Goal: Information Seeking & Learning: Learn about a topic

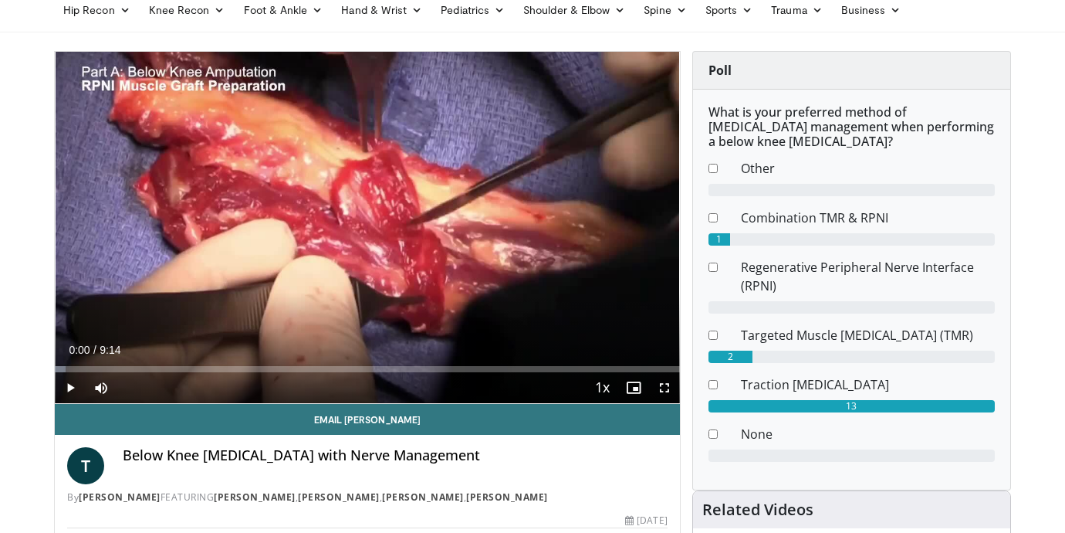
scroll to position [114, 0]
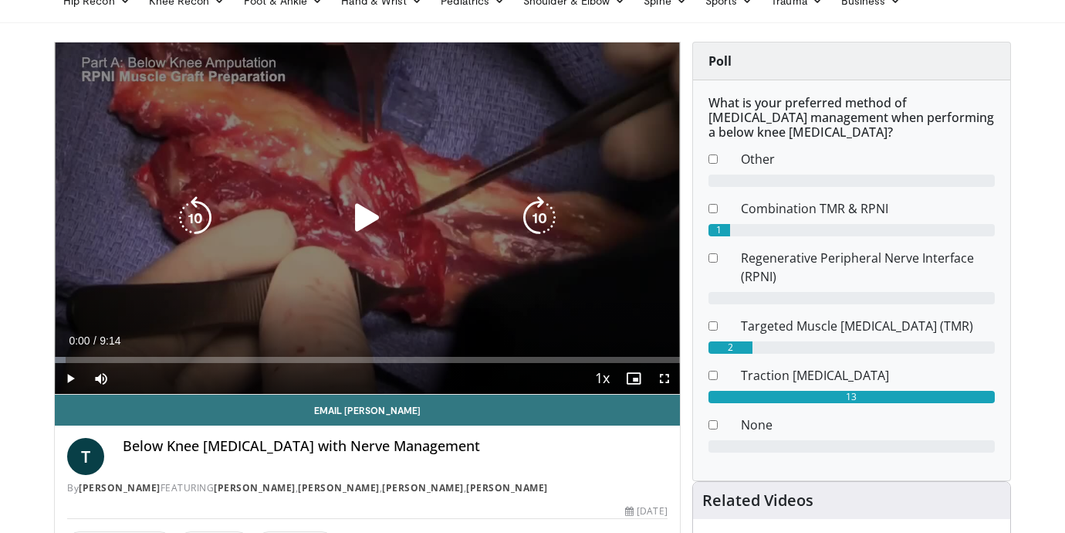
click at [364, 220] on icon "Video Player" at bounding box center [367, 217] width 43 height 43
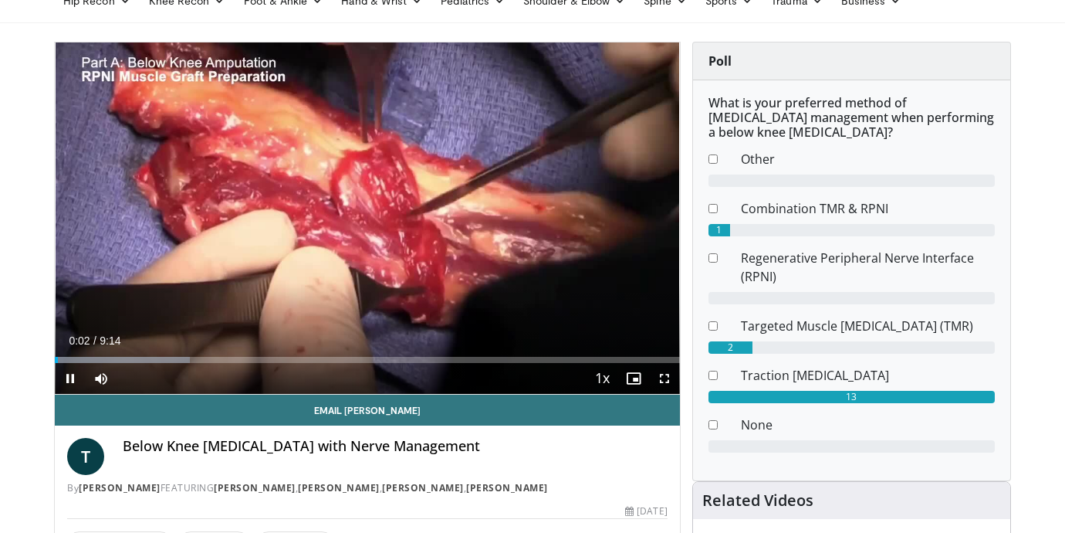
click at [665, 378] on span "Video Player" at bounding box center [664, 378] width 31 height 31
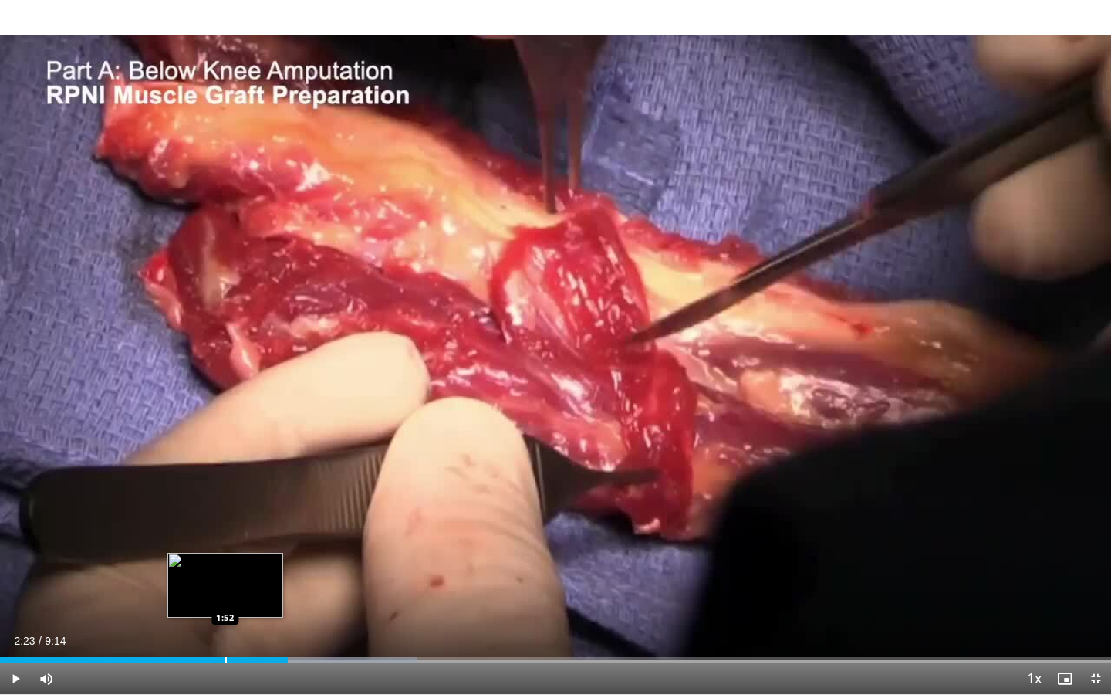
click at [225, 532] on div "Progress Bar" at bounding box center [226, 660] width 2 height 6
click at [236, 532] on div "Progress Bar" at bounding box center [237, 660] width 2 height 6
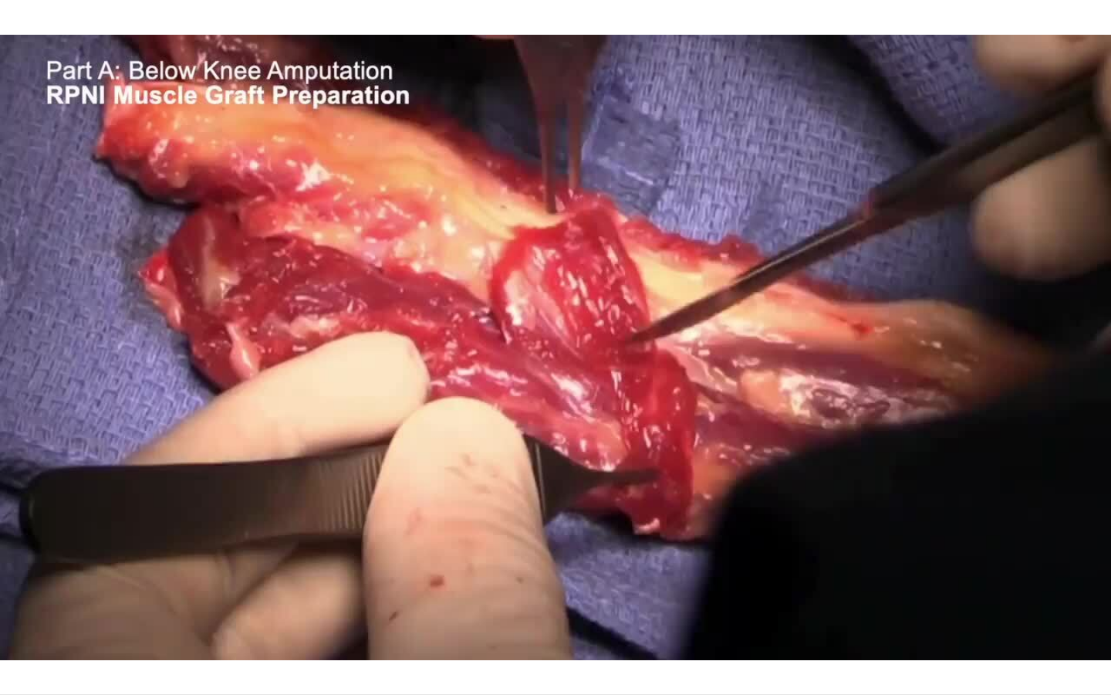
click at [19, 532] on div "10 seconds Tap to unmute" at bounding box center [555, 347] width 1111 height 694
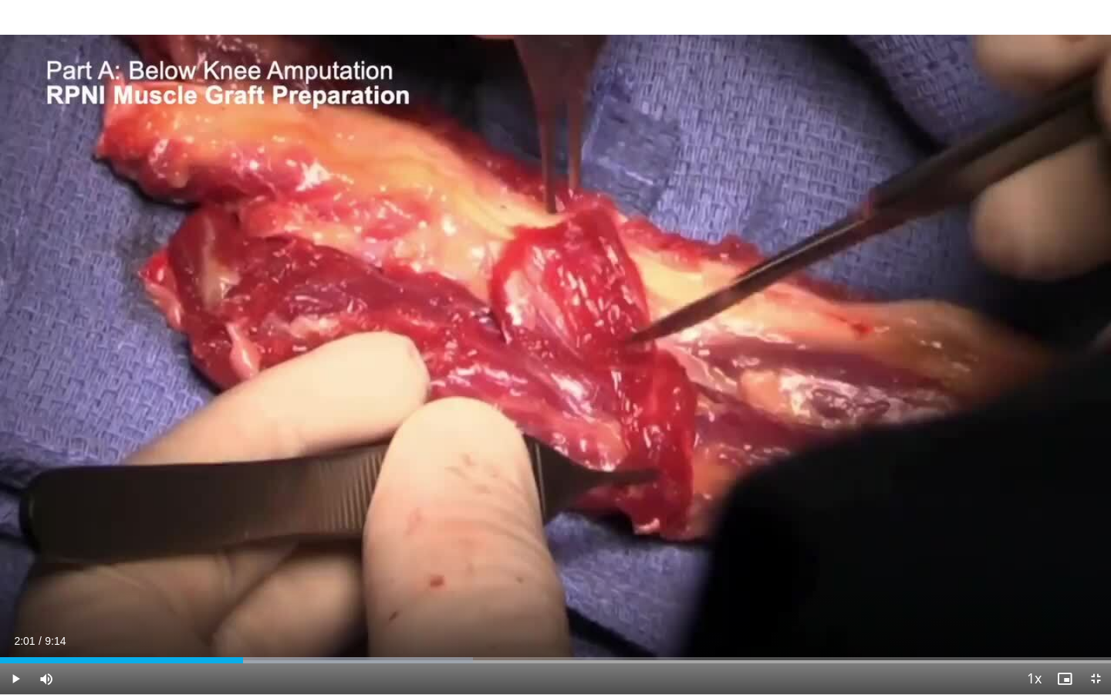
click at [19, 532] on span "Video Player" at bounding box center [15, 678] width 31 height 31
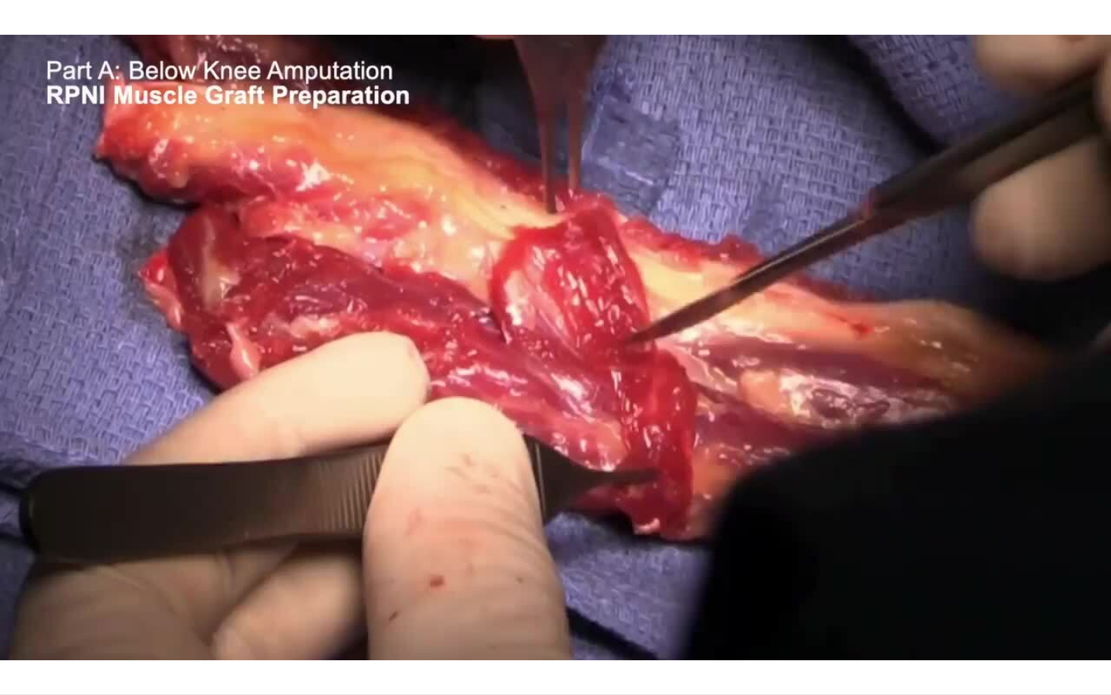
click at [16, 532] on div "10 seconds Tap to unmute" at bounding box center [555, 347] width 1111 height 694
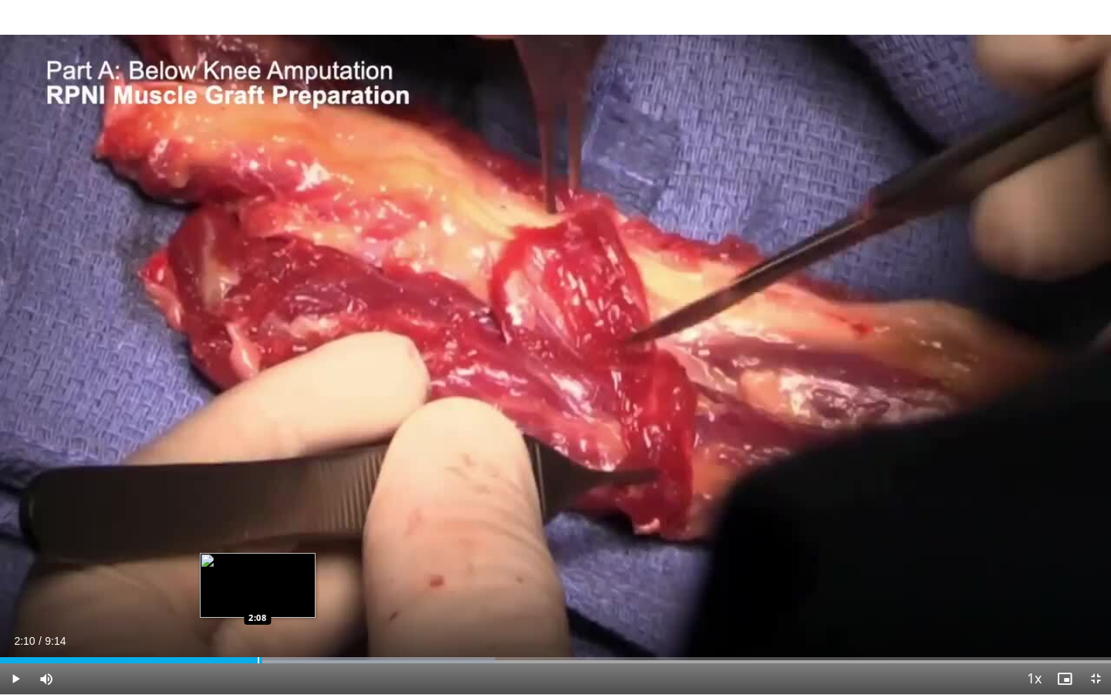
click at [258, 532] on div "Progress Bar" at bounding box center [259, 660] width 2 height 6
click at [17, 532] on span "Video Player" at bounding box center [15, 678] width 31 height 31
click at [262, 532] on div "Progress Bar" at bounding box center [263, 660] width 2 height 6
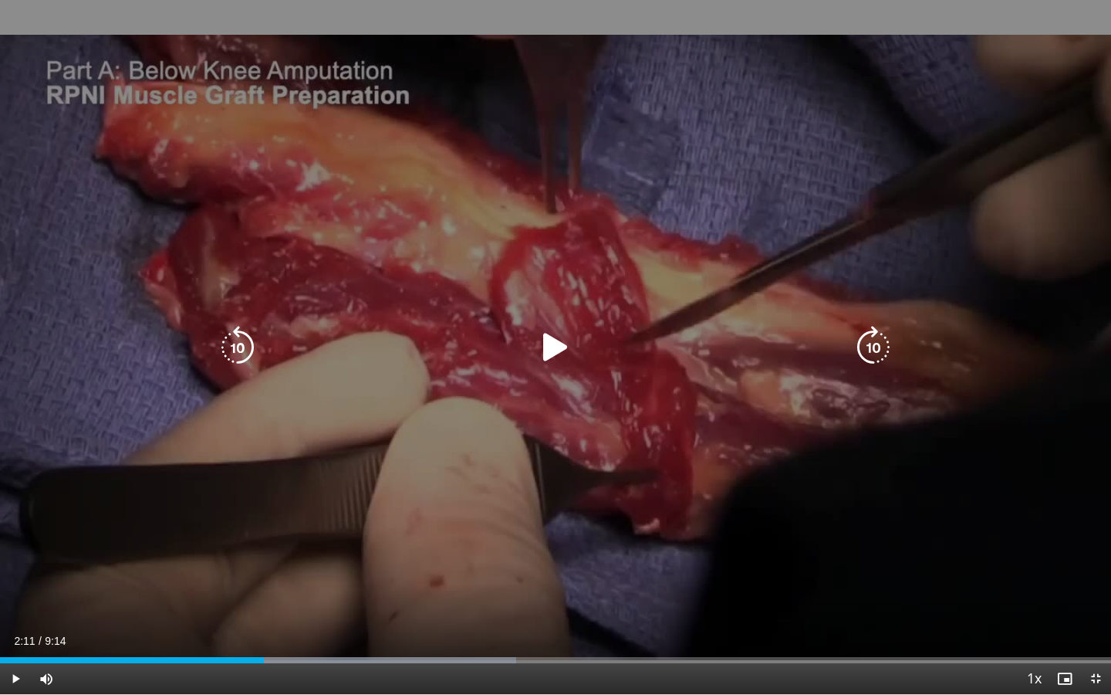
click at [243, 352] on icon "Video Player" at bounding box center [237, 347] width 43 height 43
click at [552, 345] on icon "Video Player" at bounding box center [555, 347] width 43 height 43
click at [564, 348] on icon "Video Player" at bounding box center [555, 347] width 43 height 43
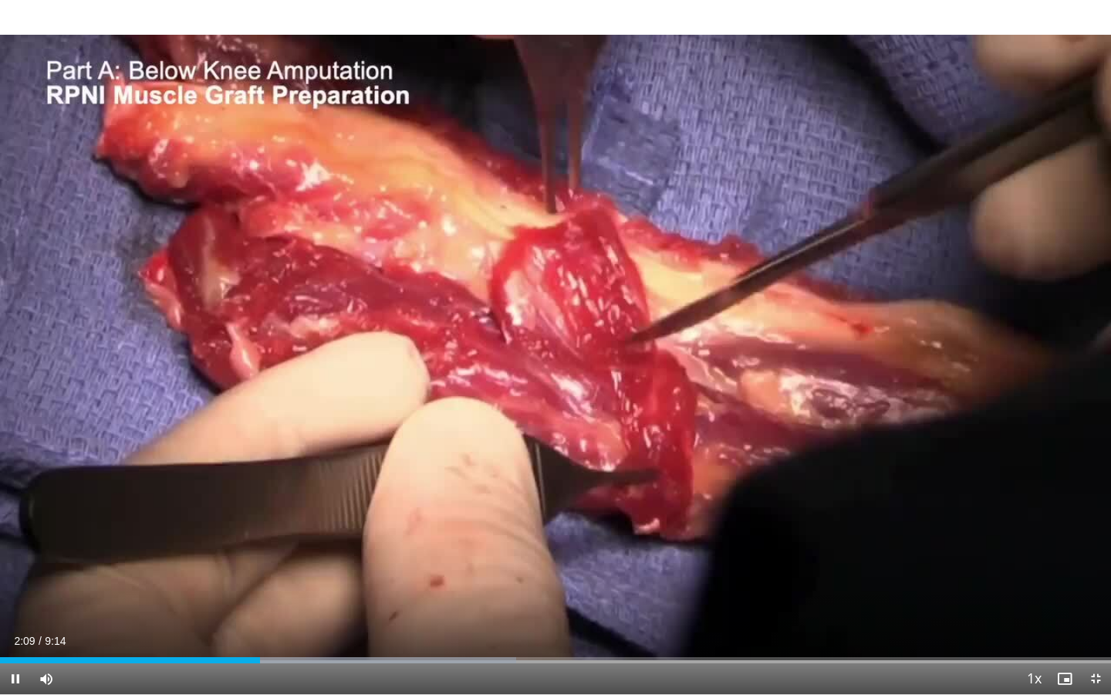
click at [17, 532] on span "Video Player" at bounding box center [15, 678] width 31 height 31
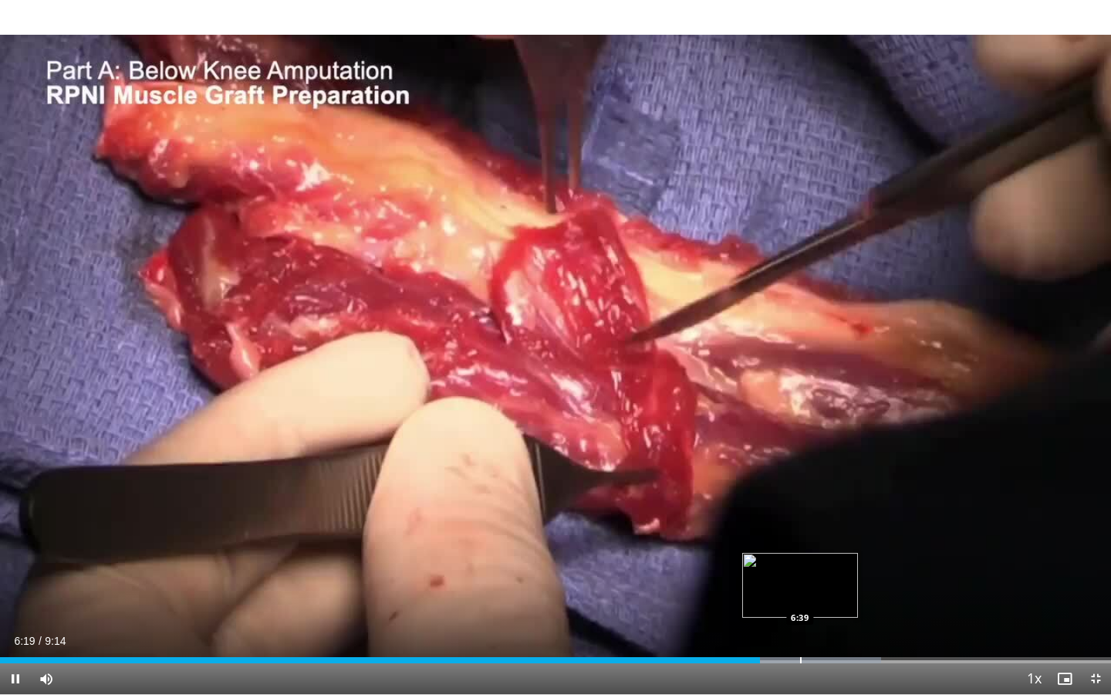
click at [800, 532] on div "Progress Bar" at bounding box center [801, 660] width 2 height 6
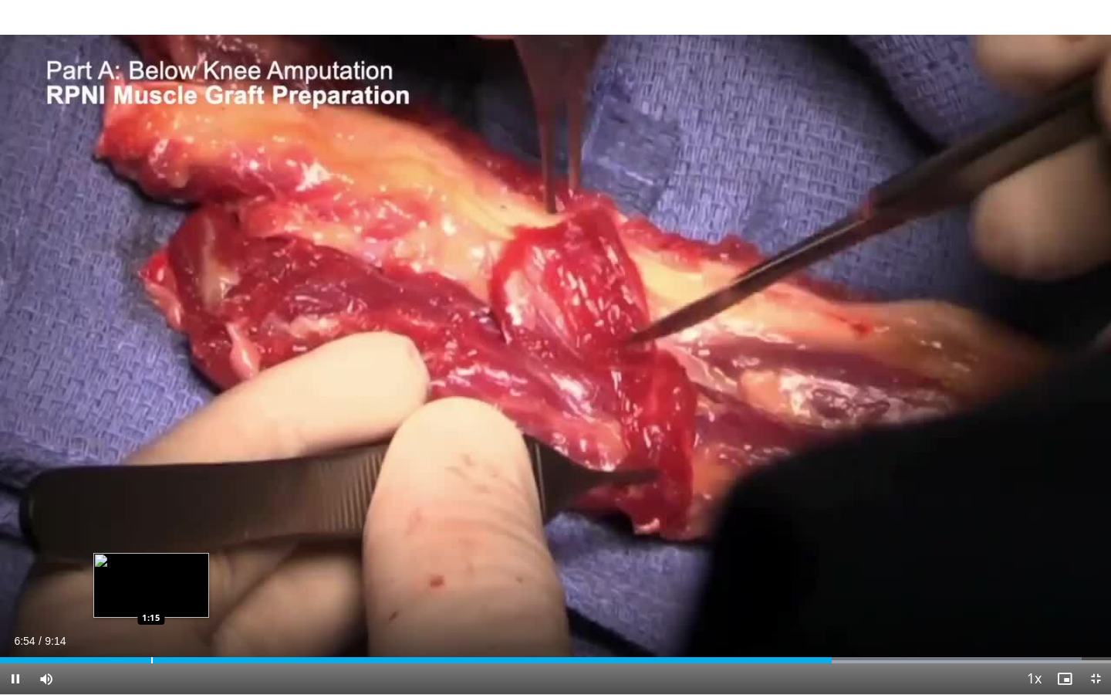
click at [151, 532] on div "Loaded : 97.37% 6:55 1:15" at bounding box center [555, 655] width 1111 height 15
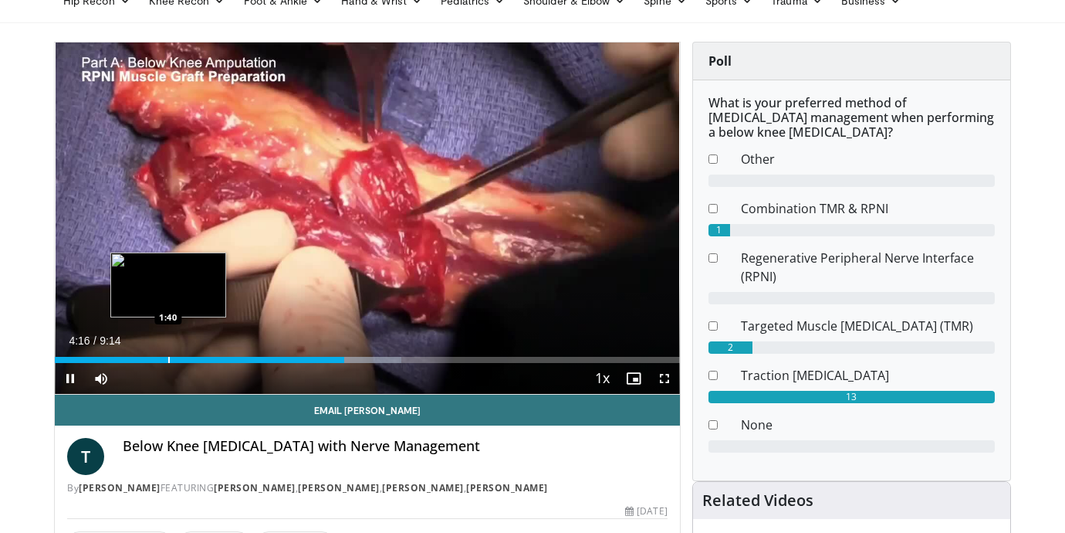
click at [168, 360] on div "Progress Bar" at bounding box center [169, 360] width 2 height 6
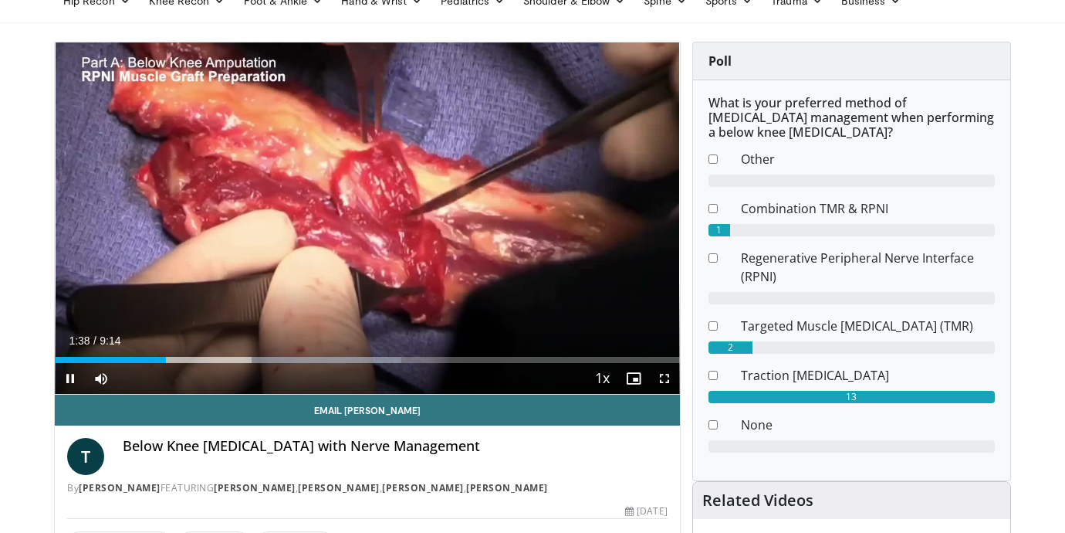
click at [70, 377] on span "Video Player" at bounding box center [70, 378] width 31 height 31
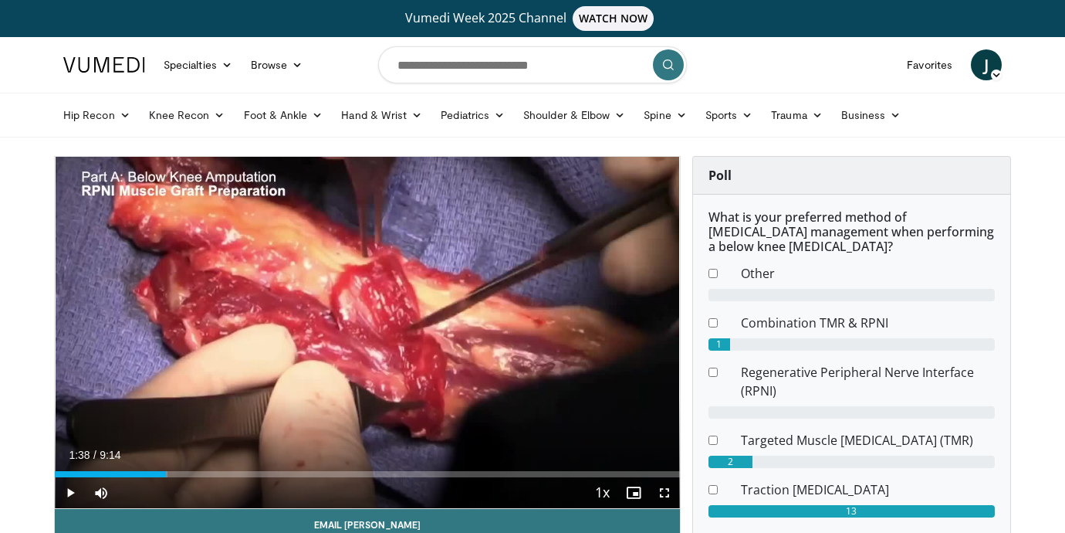
scroll to position [0, 0]
click at [225, 63] on icon at bounding box center [226, 64] width 11 height 11
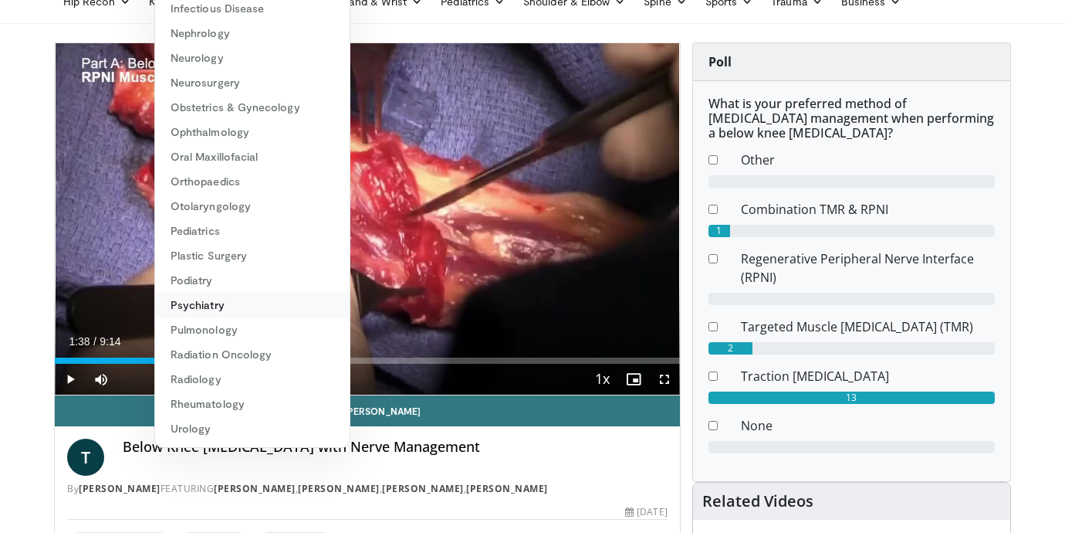
scroll to position [221, 0]
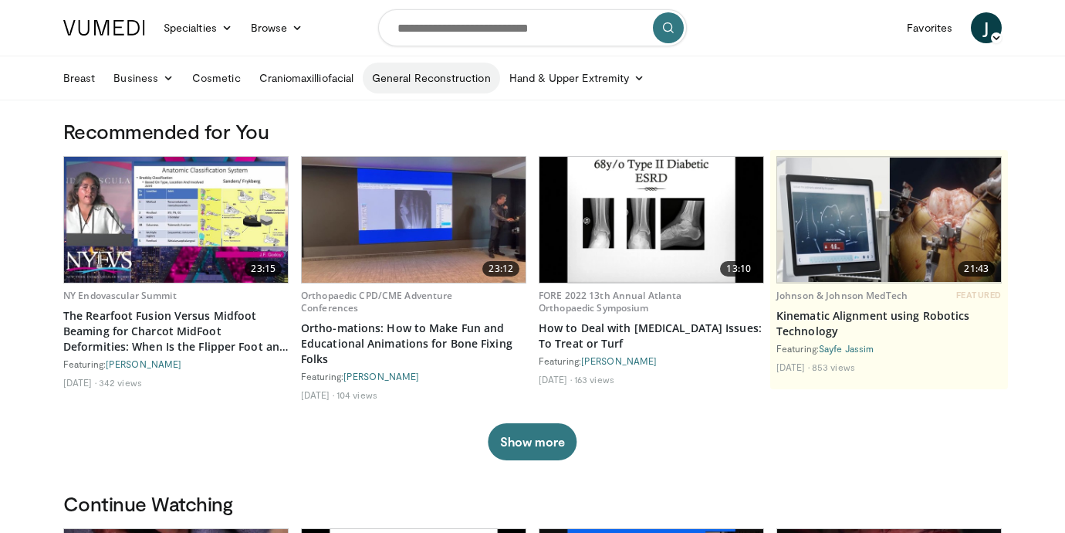
click at [466, 81] on link "General Reconstruction" at bounding box center [431, 78] width 137 height 31
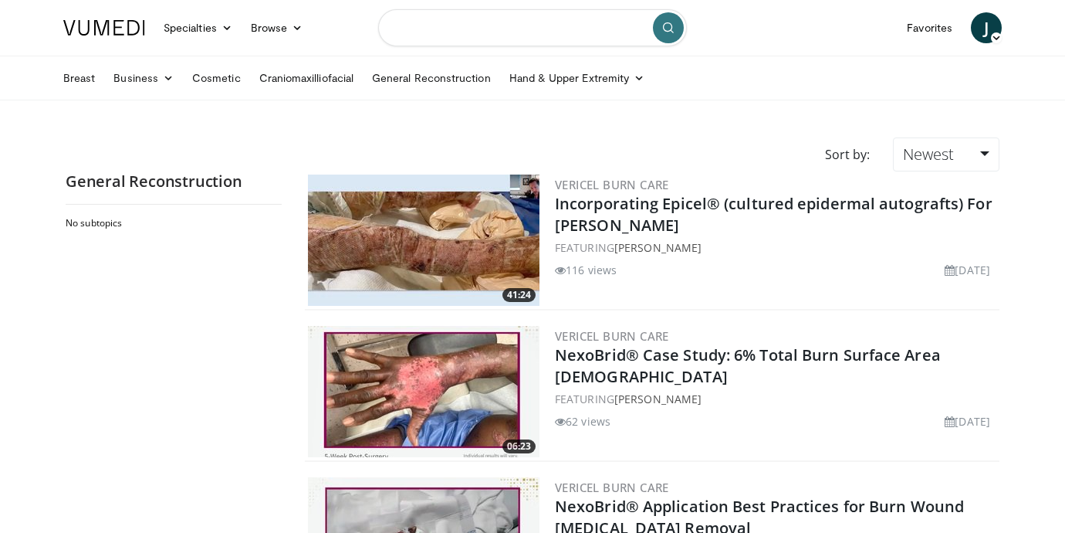
click at [455, 26] on input "Search topics, interventions" at bounding box center [532, 27] width 309 height 37
type input "**********"
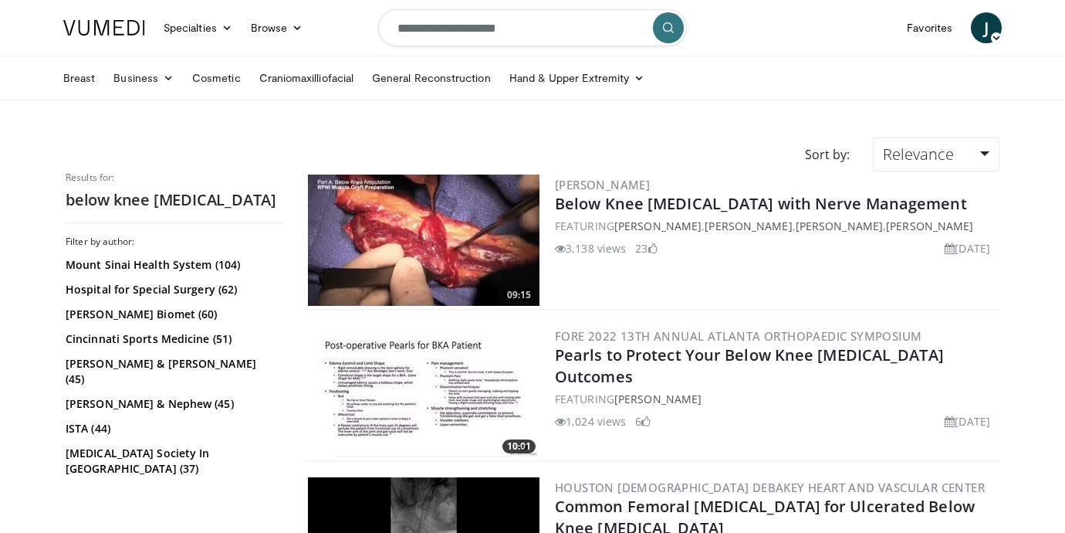
click at [487, 223] on img at bounding box center [424, 239] width 232 height 131
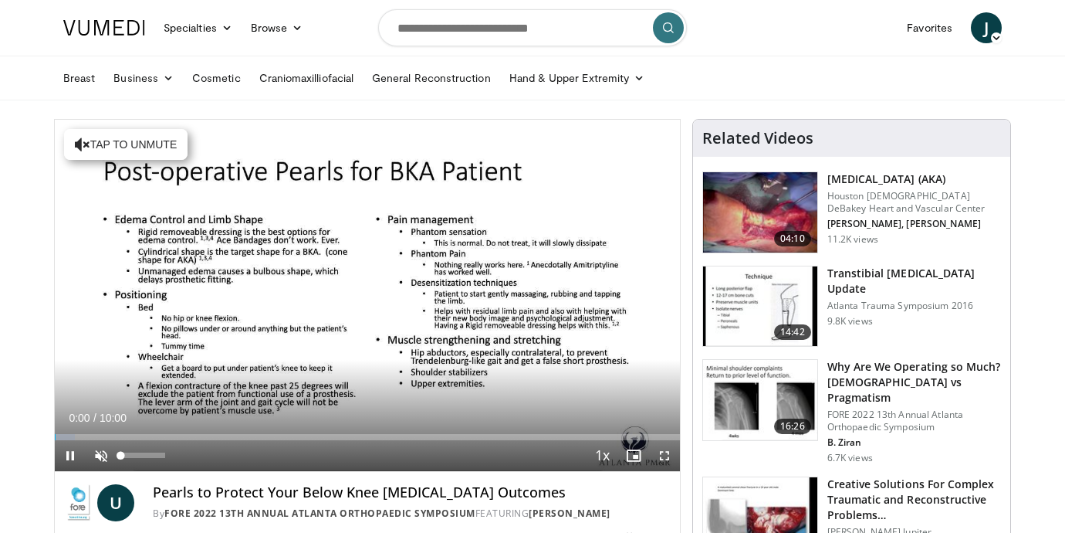
click at [100, 455] on span "Video Player" at bounding box center [101, 455] width 31 height 31
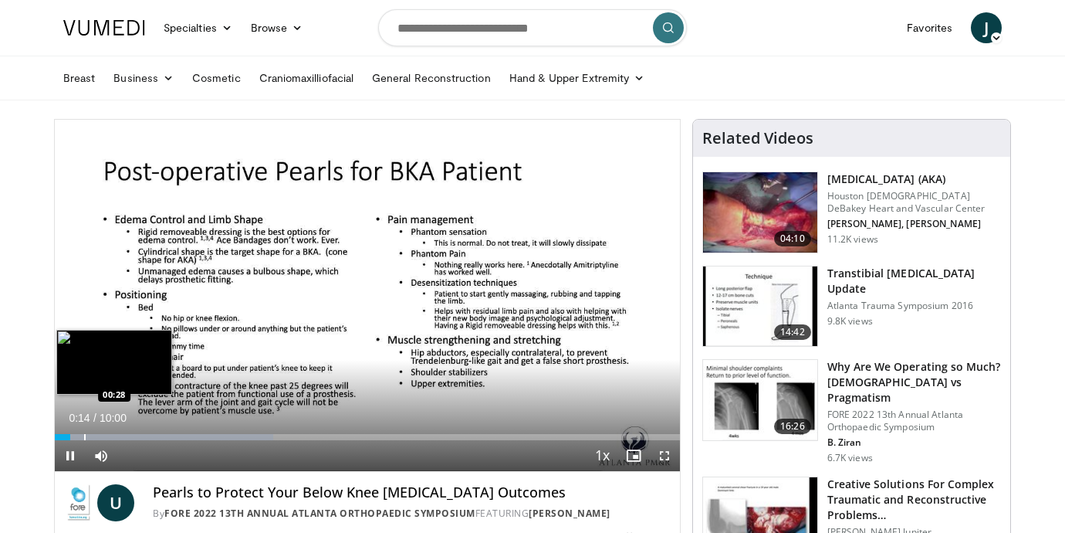
click at [84, 434] on div "10 seconds Tap to unmute" at bounding box center [367, 295] width 625 height 351
click at [103, 434] on div "Progress Bar" at bounding box center [103, 437] width 2 height 6
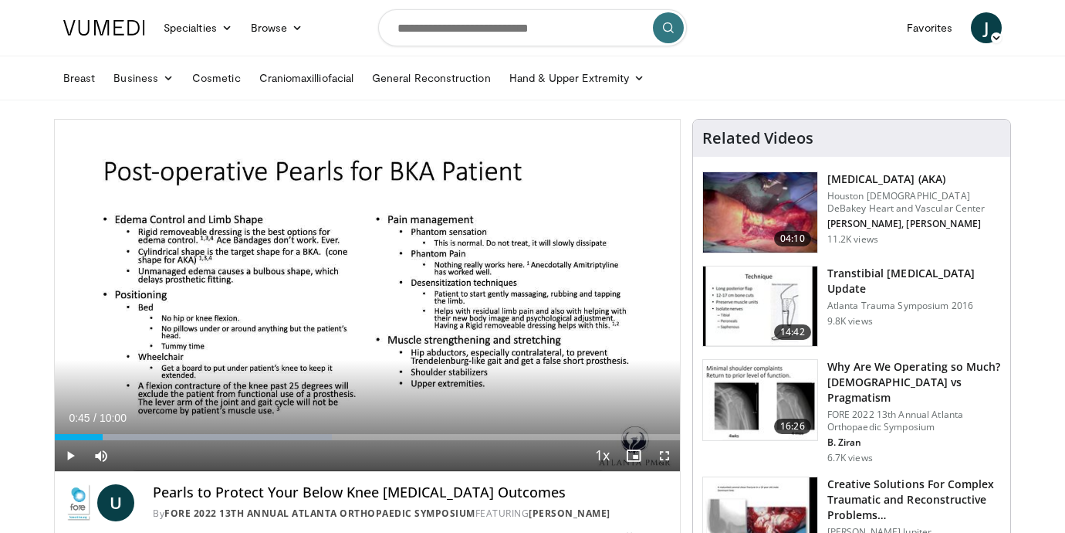
click at [72, 451] on span "Video Player" at bounding box center [70, 455] width 31 height 31
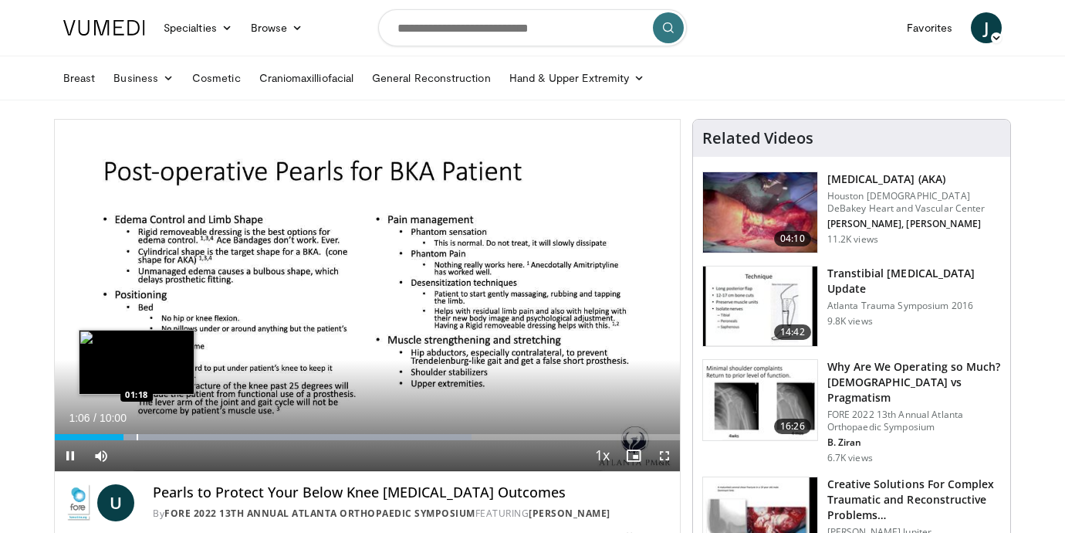
click at [137, 436] on div "Progress Bar" at bounding box center [138, 437] width 2 height 6
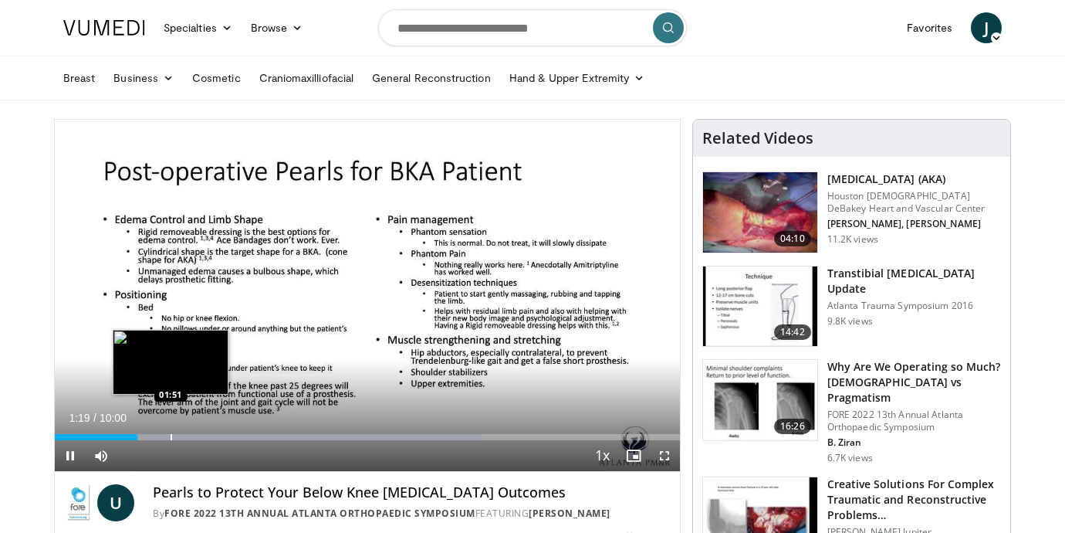
click at [171, 434] on div "Progress Bar" at bounding box center [172, 437] width 2 height 6
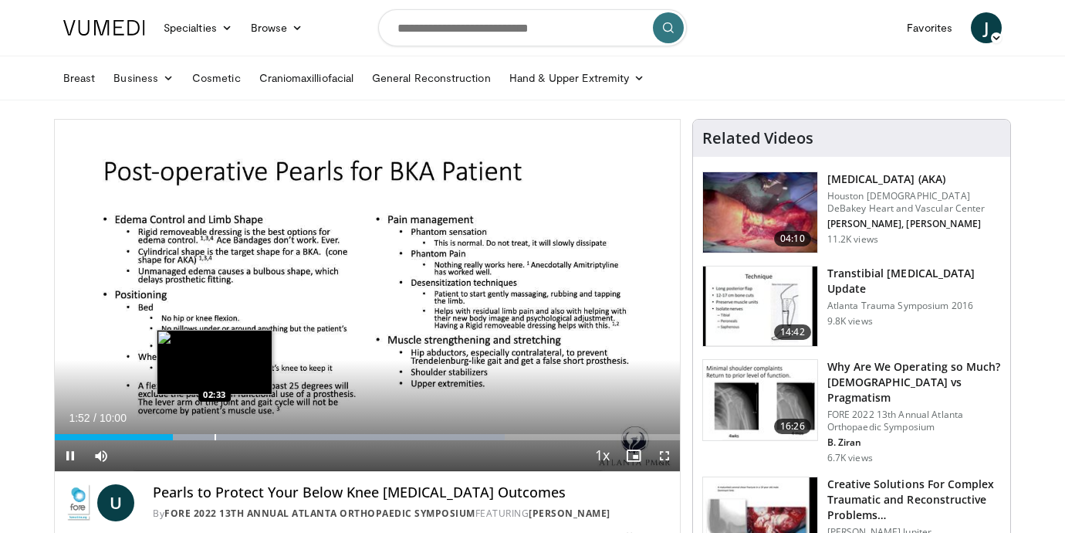
click at [215, 435] on div "Progress Bar" at bounding box center [216, 437] width 2 height 6
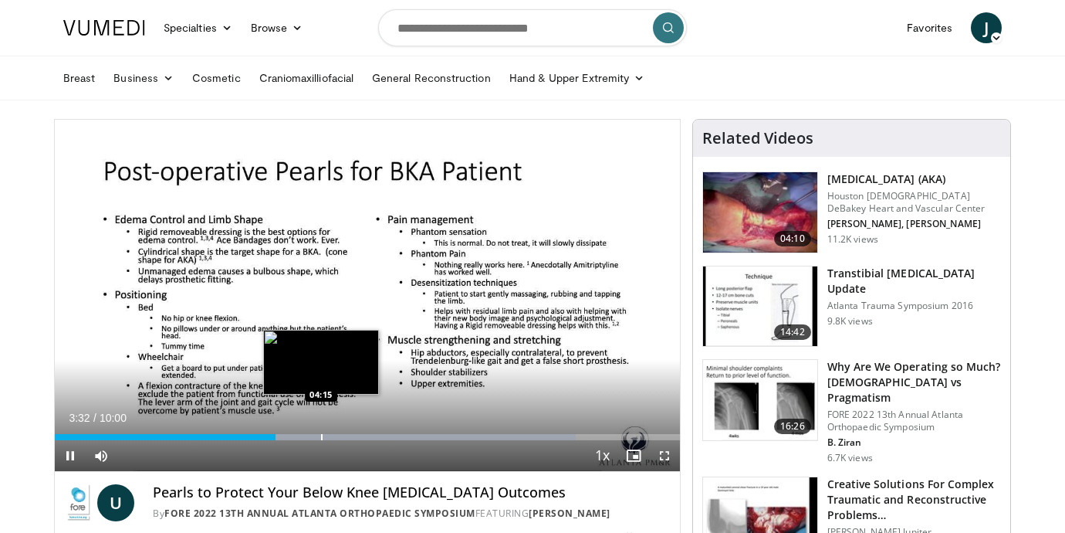
click at [321, 435] on div "Progress Bar" at bounding box center [322, 437] width 2 height 6
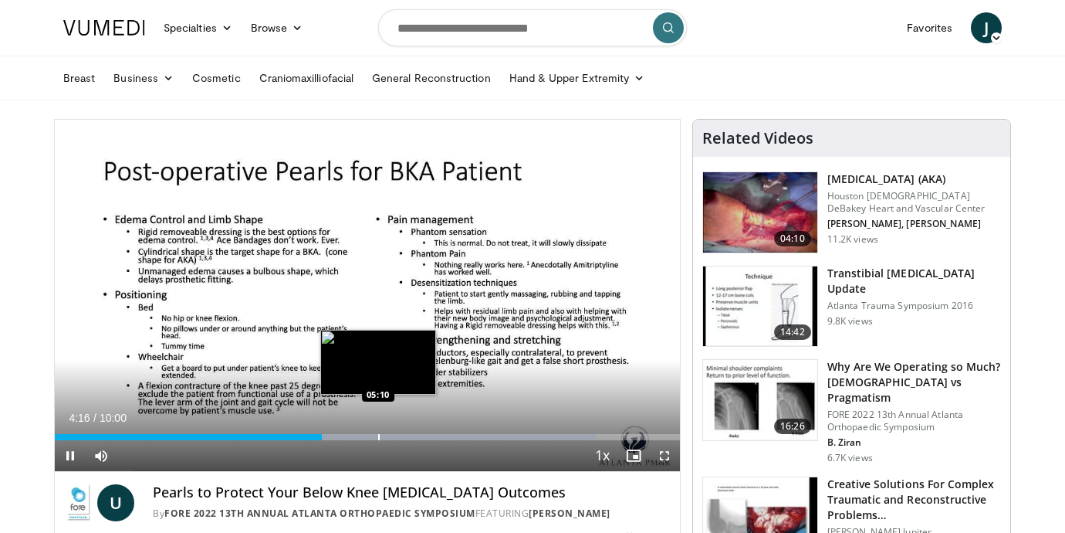
click at [378, 430] on div "10 seconds Tap to unmute" at bounding box center [367, 295] width 625 height 351
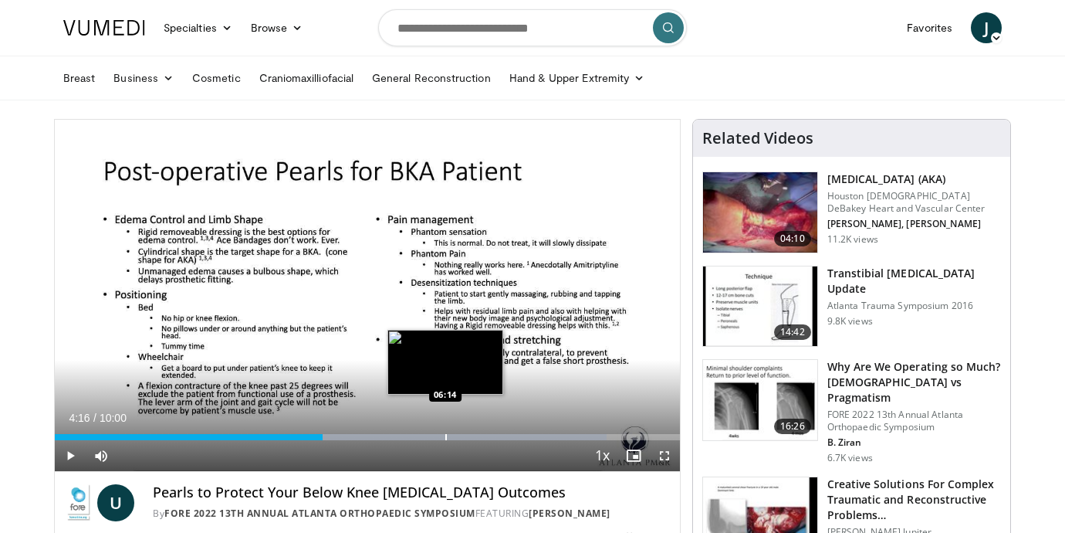
click at [445, 434] on div "Progress Bar" at bounding box center [446, 437] width 2 height 6
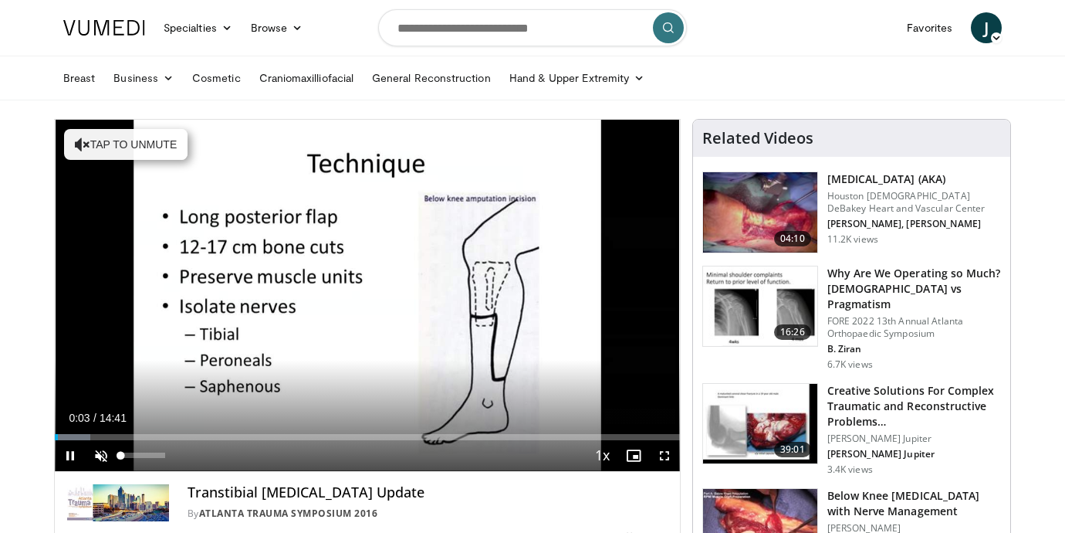
click at [107, 453] on span "Video Player" at bounding box center [101, 455] width 31 height 31
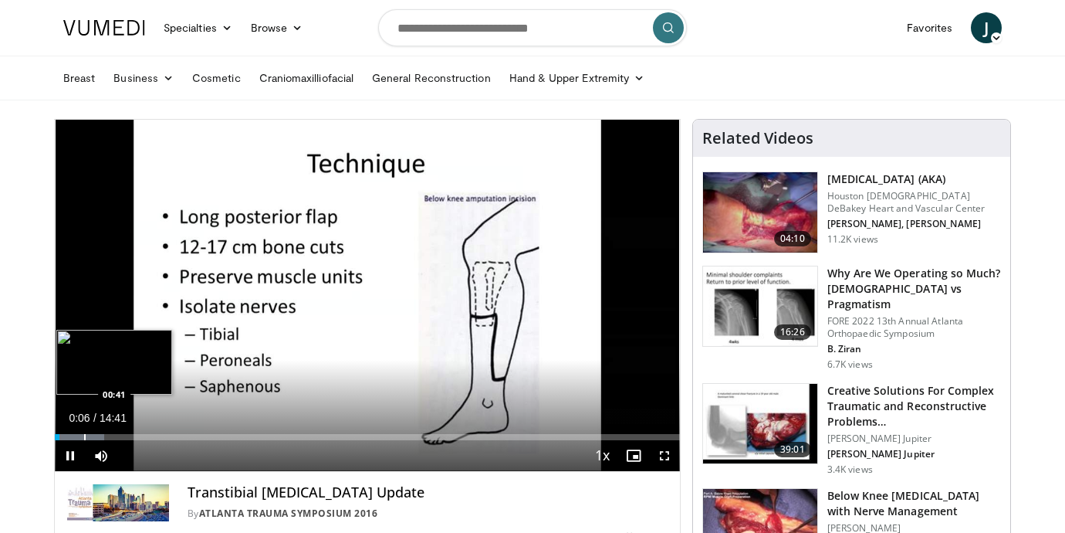
click at [84, 439] on div "Progress Bar" at bounding box center [85, 437] width 2 height 6
click at [113, 434] on div "Progress Bar" at bounding box center [114, 437] width 2 height 6
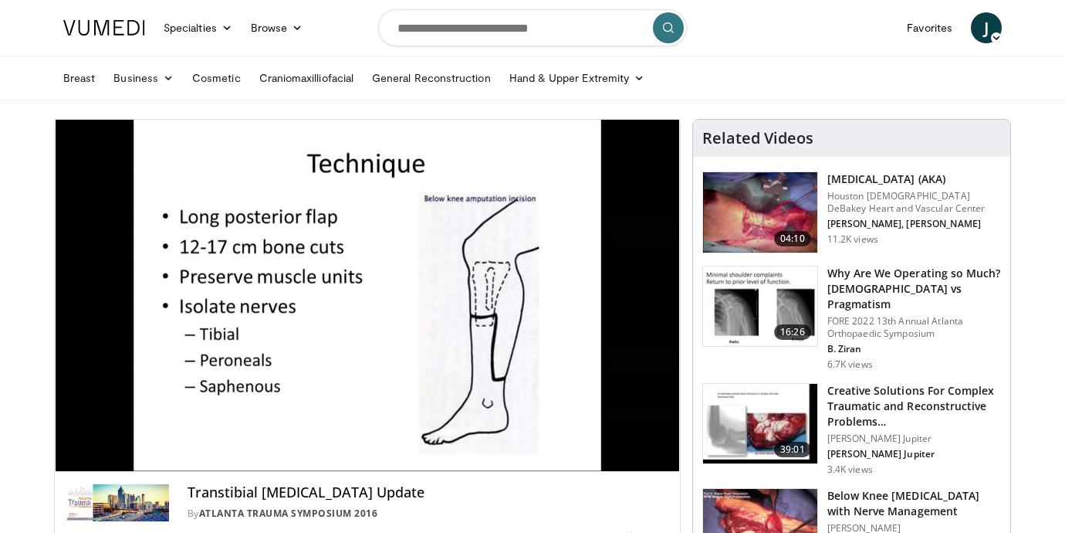
click at [113, 433] on div "10 seconds Tap to unmute" at bounding box center [367, 295] width 625 height 351
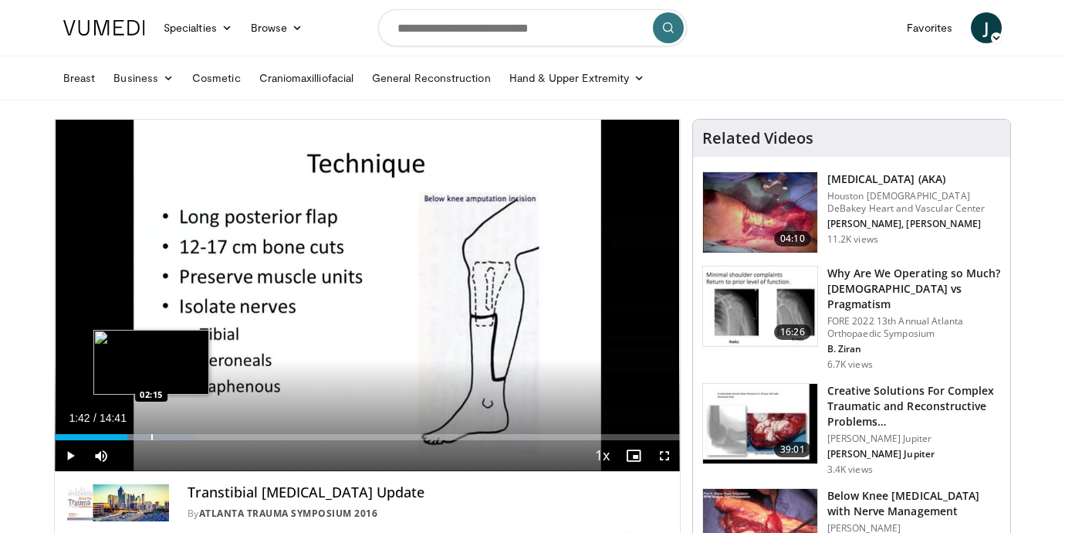
click at [151, 438] on div "Progress Bar" at bounding box center [152, 437] width 2 height 6
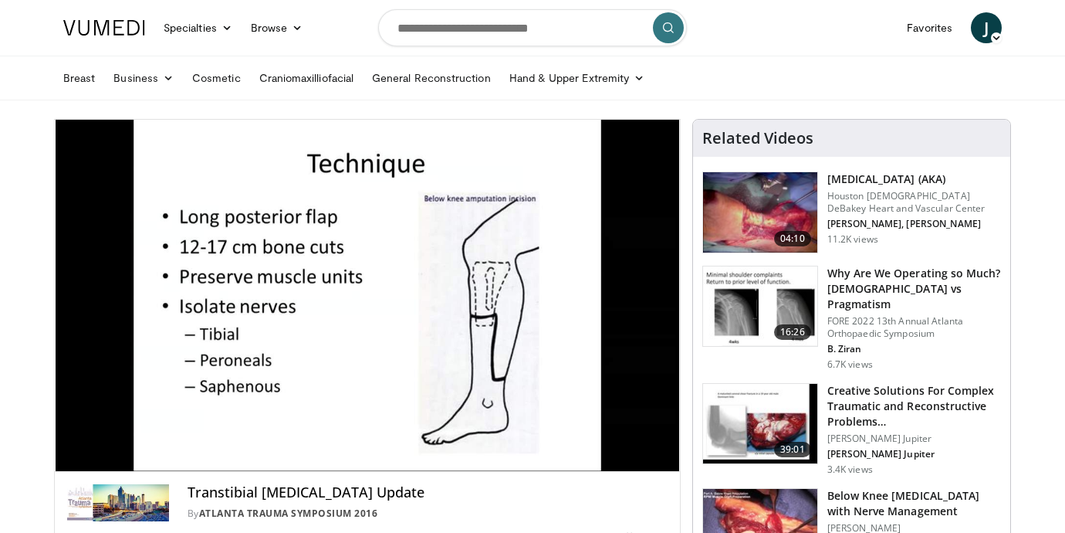
click at [184, 432] on div "10 seconds Tap to unmute" at bounding box center [367, 295] width 625 height 351
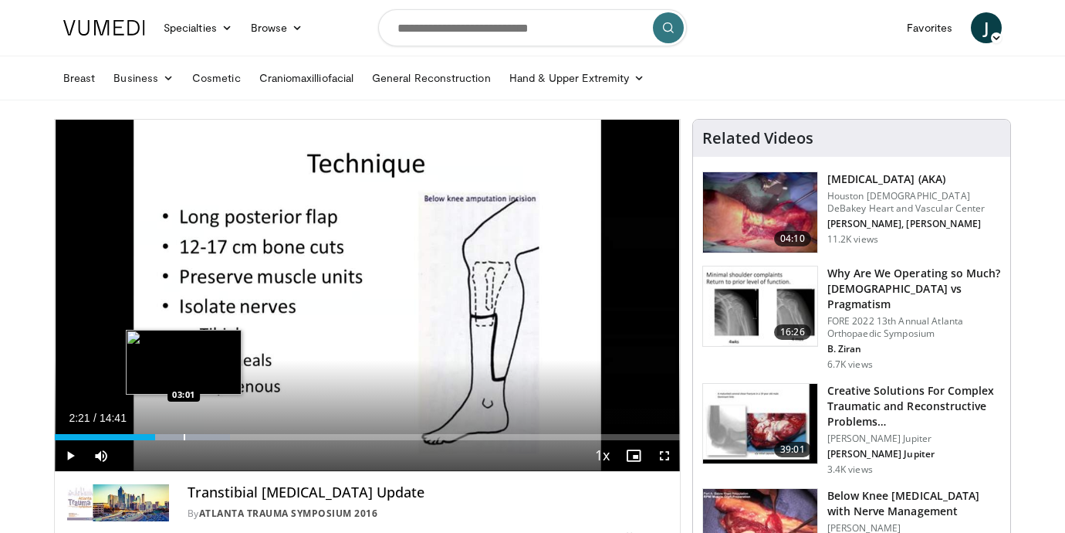
click at [184, 432] on div "Loaded : 27.99% 02:21 03:01" at bounding box center [367, 432] width 625 height 15
click at [205, 434] on div "Progress Bar" at bounding box center [206, 437] width 2 height 6
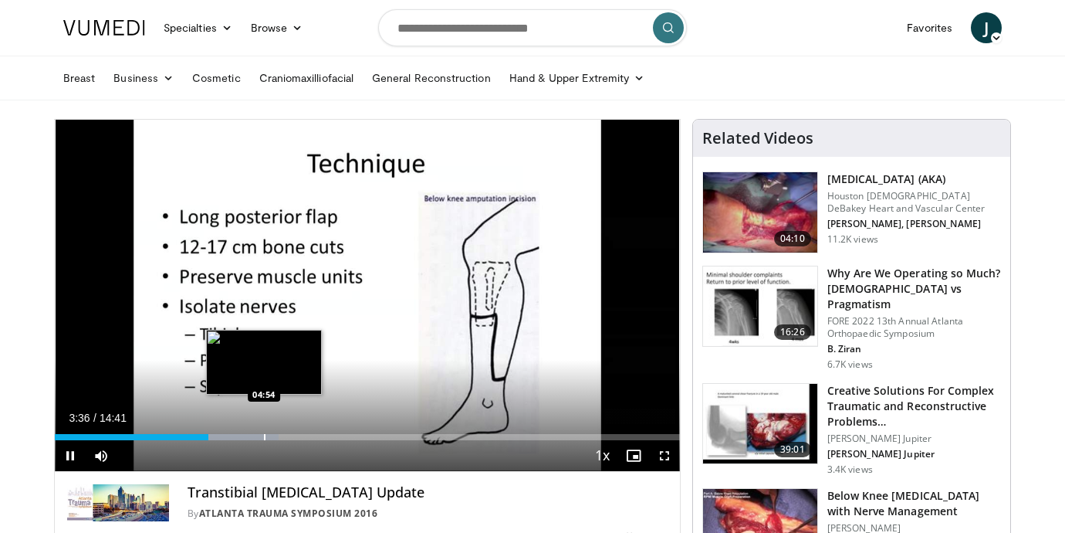
click at [264, 431] on div "Loaded : 35.78% 03:36 04:54" at bounding box center [367, 432] width 625 height 15
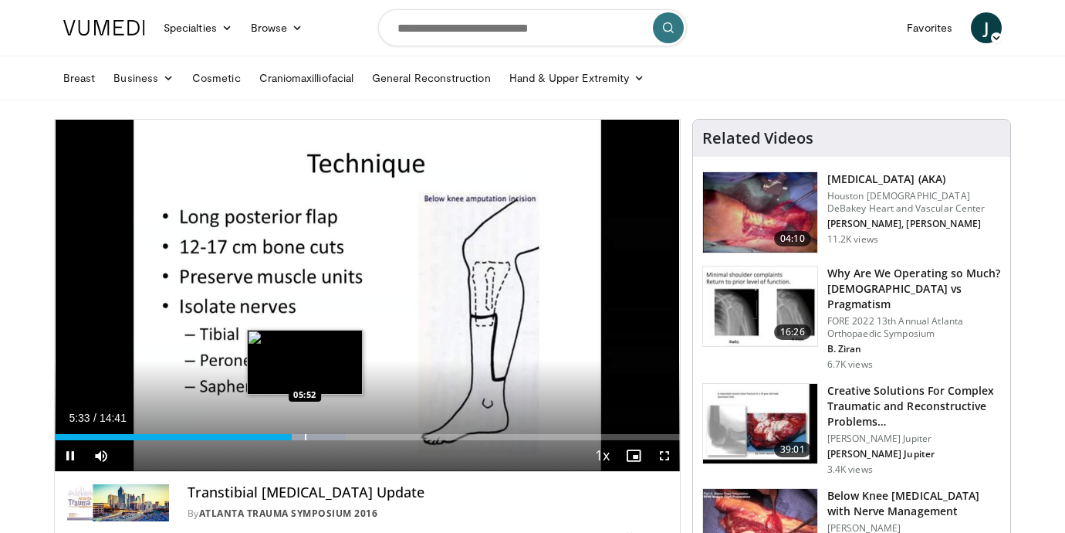
click at [305, 434] on div "Progress Bar" at bounding box center [306, 437] width 2 height 6
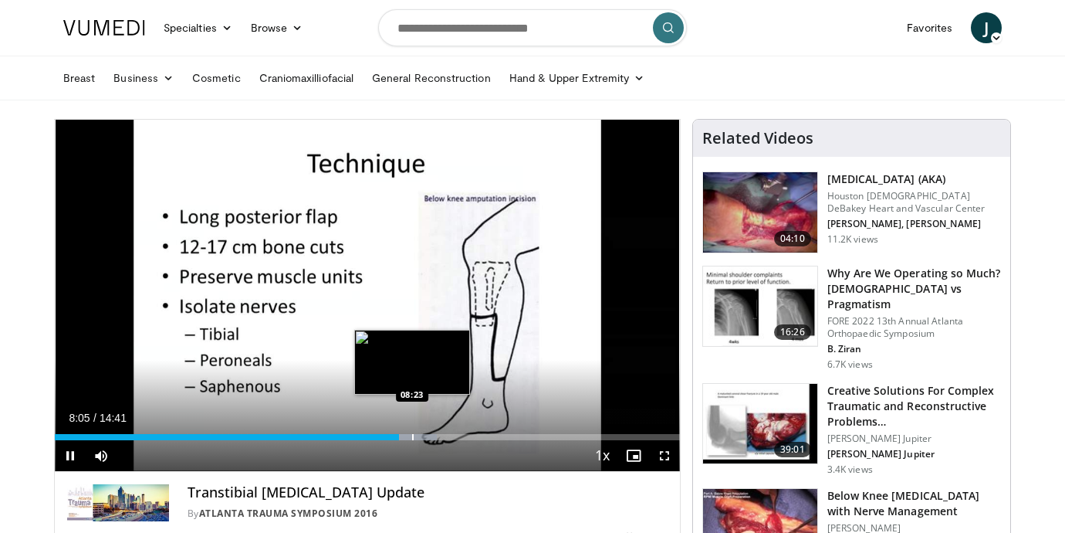
click at [412, 438] on div "Progress Bar" at bounding box center [413, 437] width 2 height 6
click at [435, 435] on div "Progress Bar" at bounding box center [436, 437] width 2 height 6
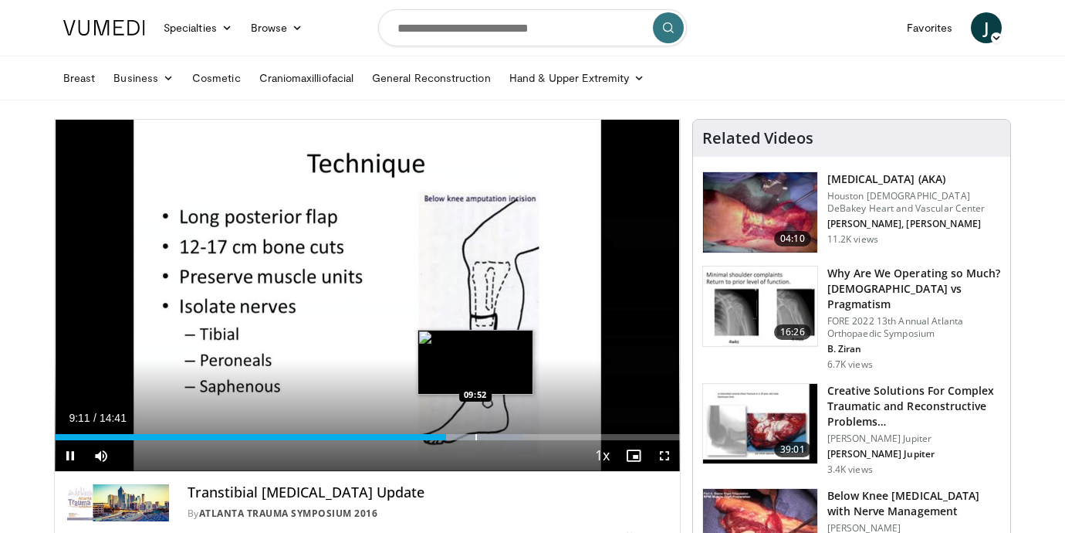
click at [475, 430] on div "Loaded : 74.96% 09:11 09:52" at bounding box center [367, 432] width 625 height 15
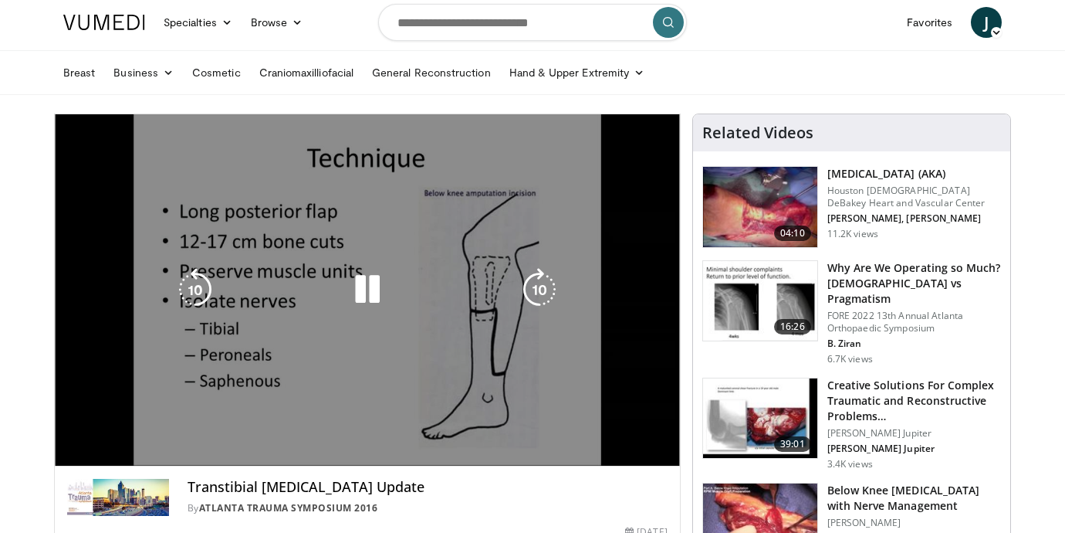
scroll to position [2, 0]
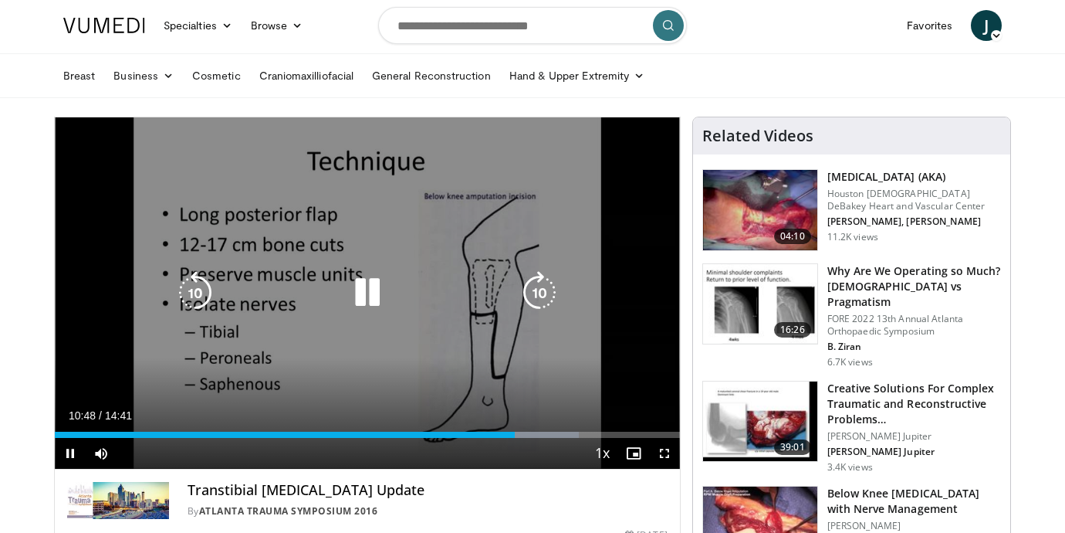
click at [538, 290] on icon "Video Player" at bounding box center [539, 292] width 43 height 43
click at [538, 286] on icon "Video Player" at bounding box center [539, 292] width 43 height 43
